Goal: Task Accomplishment & Management: Manage account settings

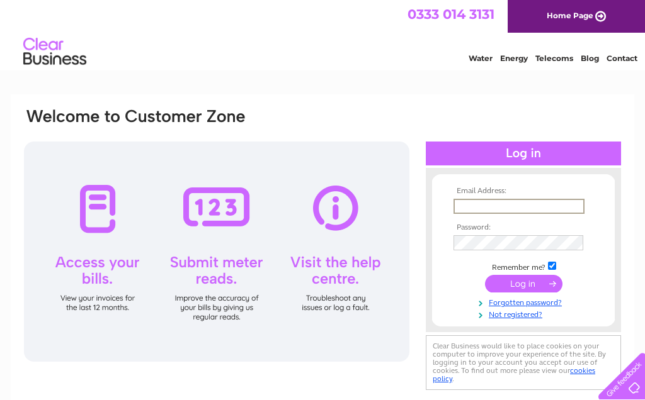
click at [489, 205] on input "text" at bounding box center [518, 206] width 131 height 15
click at [483, 209] on input "text" at bounding box center [518, 206] width 131 height 15
click at [536, 200] on input "text" at bounding box center [518, 206] width 131 height 15
type input "liz_flowers56@hotmail.co.uk"
click at [523, 285] on input "submit" at bounding box center [523, 284] width 77 height 18
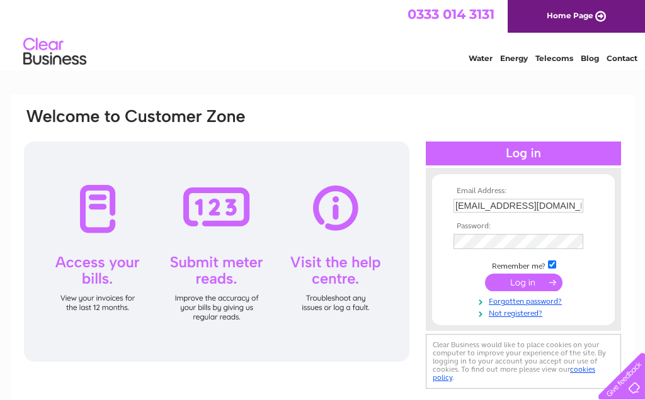
click at [536, 282] on input "submit" at bounding box center [523, 283] width 77 height 18
click at [531, 283] on input "submit" at bounding box center [523, 283] width 77 height 18
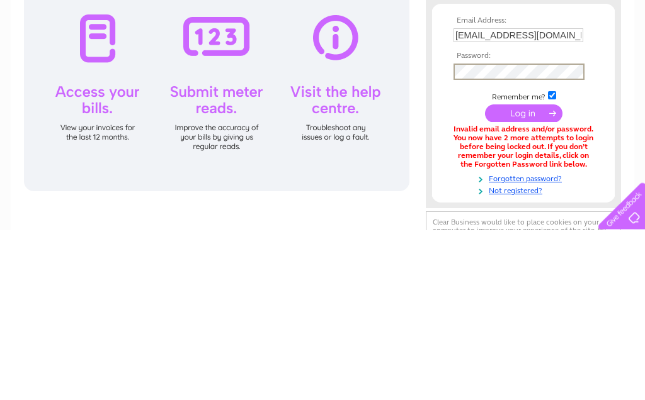
click at [539, 275] on input "submit" at bounding box center [523, 284] width 77 height 18
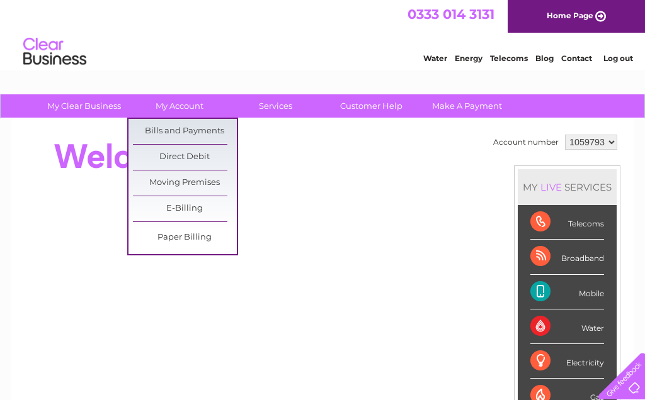
click at [212, 126] on link "Bills and Payments" at bounding box center [185, 131] width 104 height 25
